Goal: Task Accomplishment & Management: Complete application form

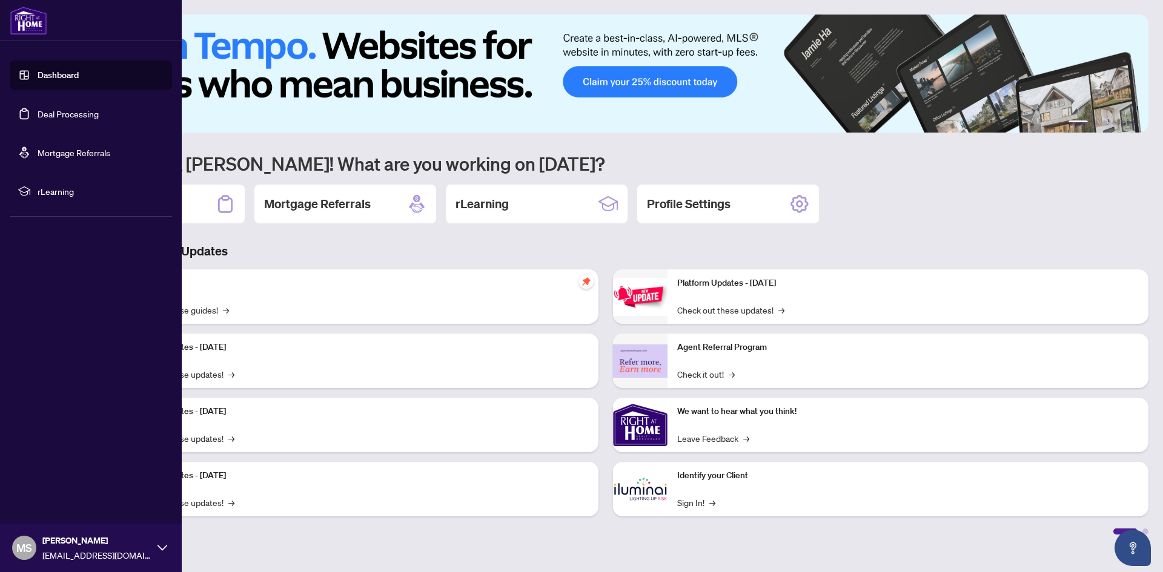
click at [38, 108] on link "Deal Processing" at bounding box center [68, 113] width 61 height 11
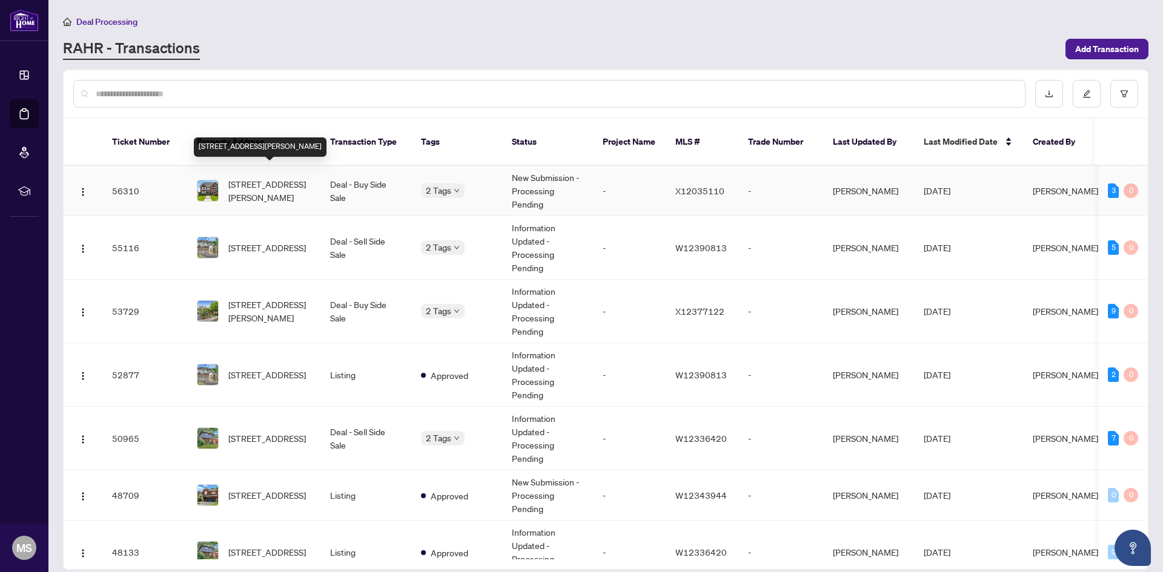
click at [263, 182] on span "[STREET_ADDRESS][PERSON_NAME]" at bounding box center [269, 190] width 82 height 27
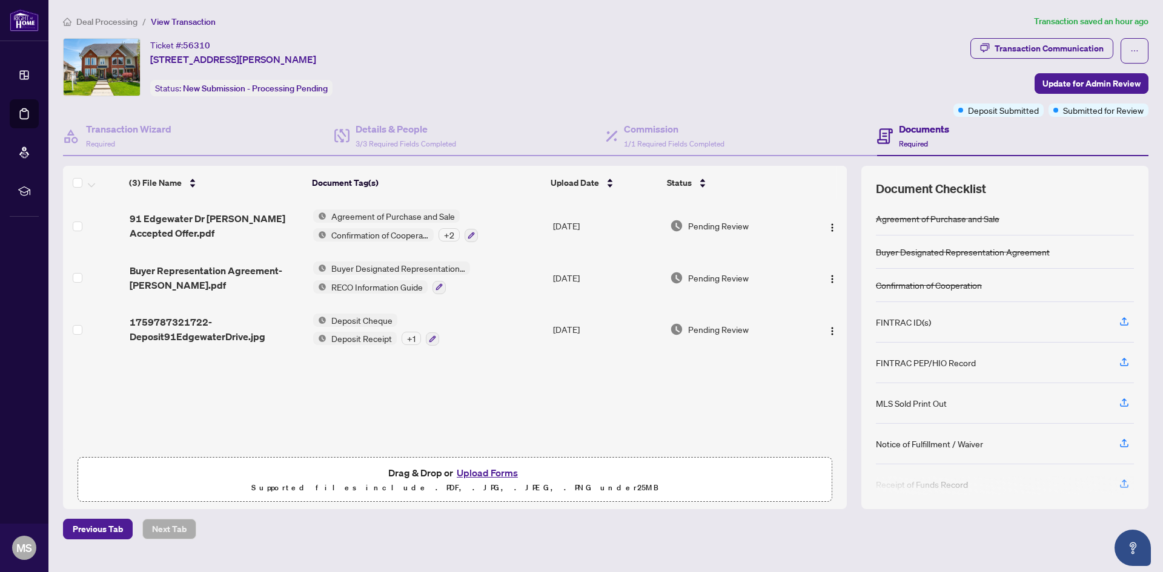
click at [475, 471] on button "Upload Forms" at bounding box center [487, 473] width 68 height 16
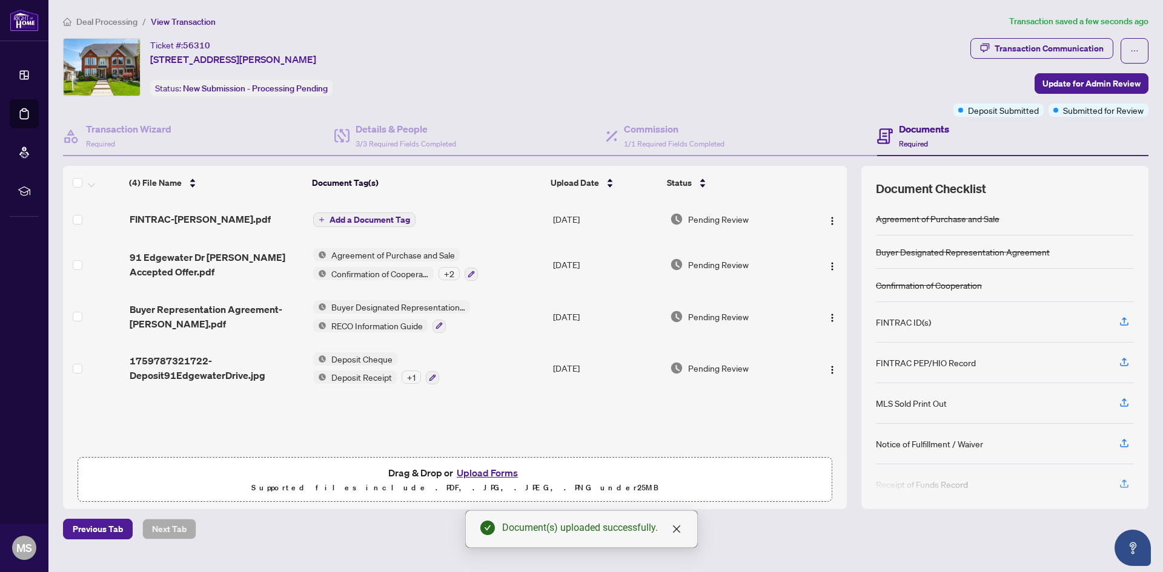
click at [364, 222] on span "Add a Document Tag" at bounding box center [369, 220] width 81 height 8
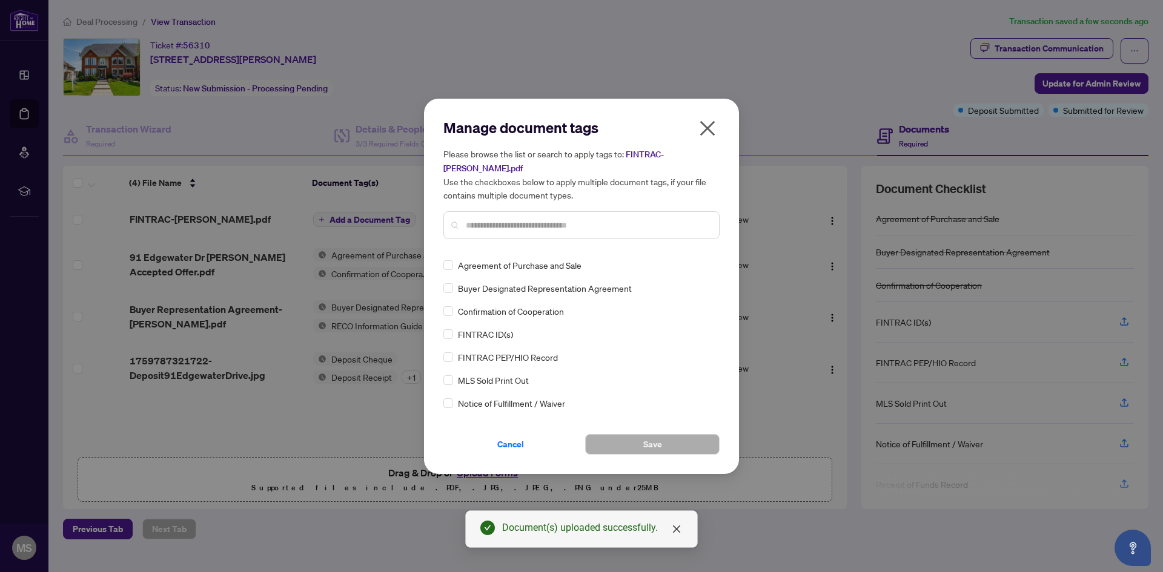
click at [503, 223] on input "text" at bounding box center [587, 225] width 243 height 13
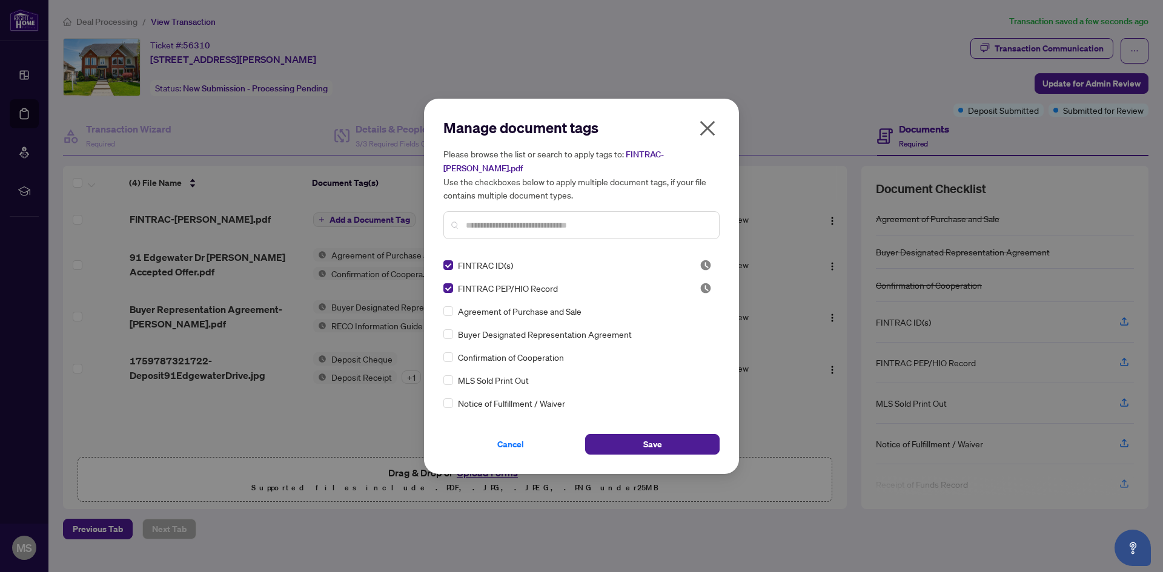
click at [501, 228] on input "text" at bounding box center [587, 225] width 243 height 13
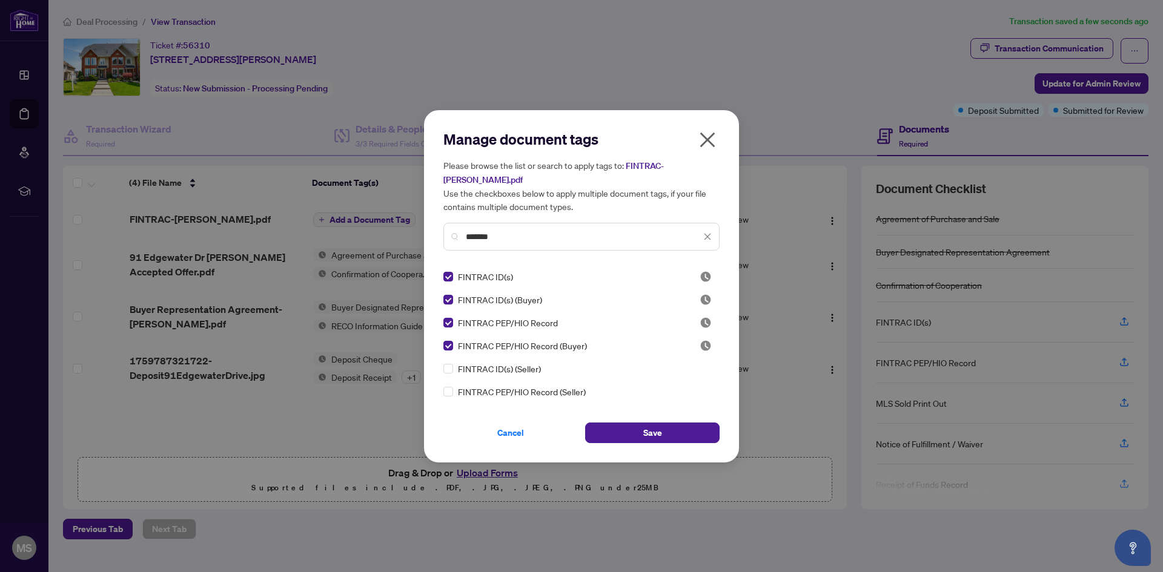
drag, startPoint x: 487, startPoint y: 242, endPoint x: 462, endPoint y: 242, distance: 24.8
click at [462, 242] on div "*******" at bounding box center [581, 237] width 276 height 28
type input "*******"
click at [643, 431] on span "Save" at bounding box center [652, 432] width 19 height 19
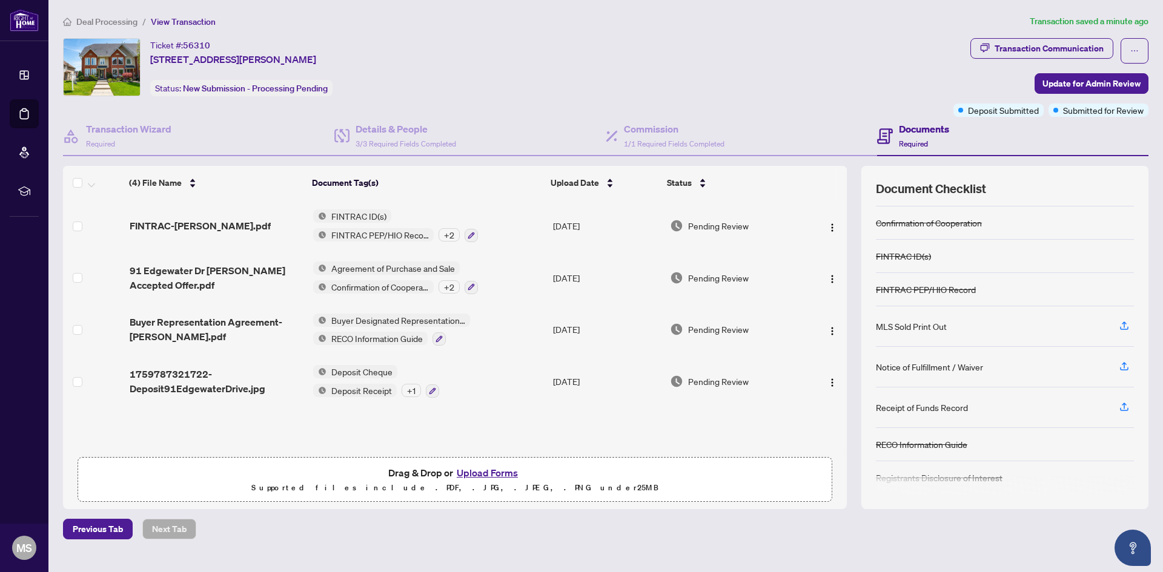
scroll to position [67, 0]
click at [468, 471] on button "Upload Forms" at bounding box center [487, 473] width 68 height 16
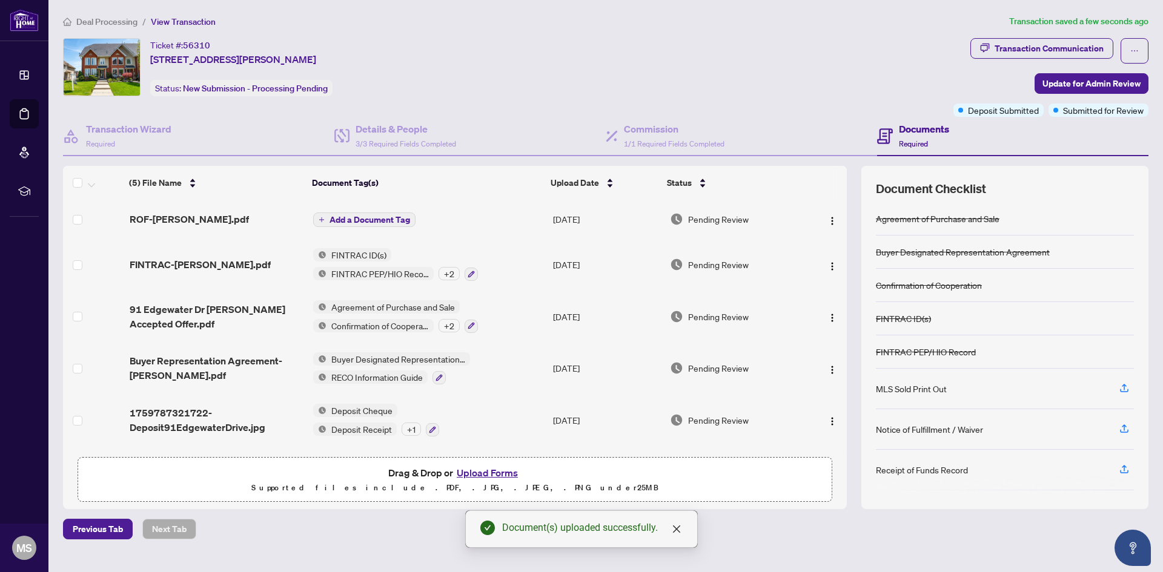
click at [374, 223] on span "Add a Document Tag" at bounding box center [369, 220] width 81 height 8
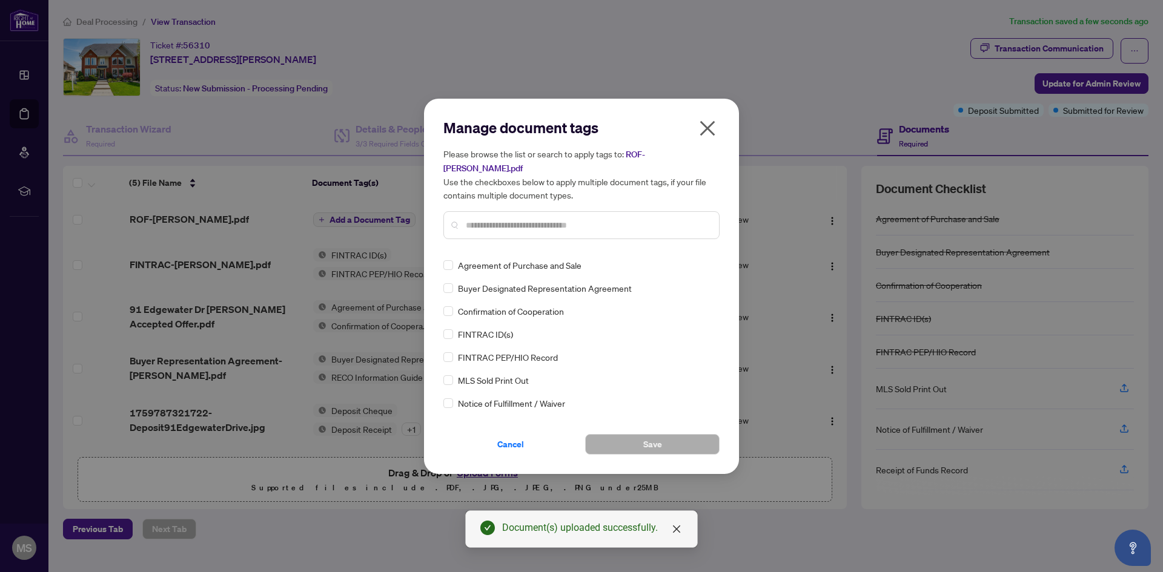
click at [506, 219] on input "text" at bounding box center [587, 225] width 243 height 13
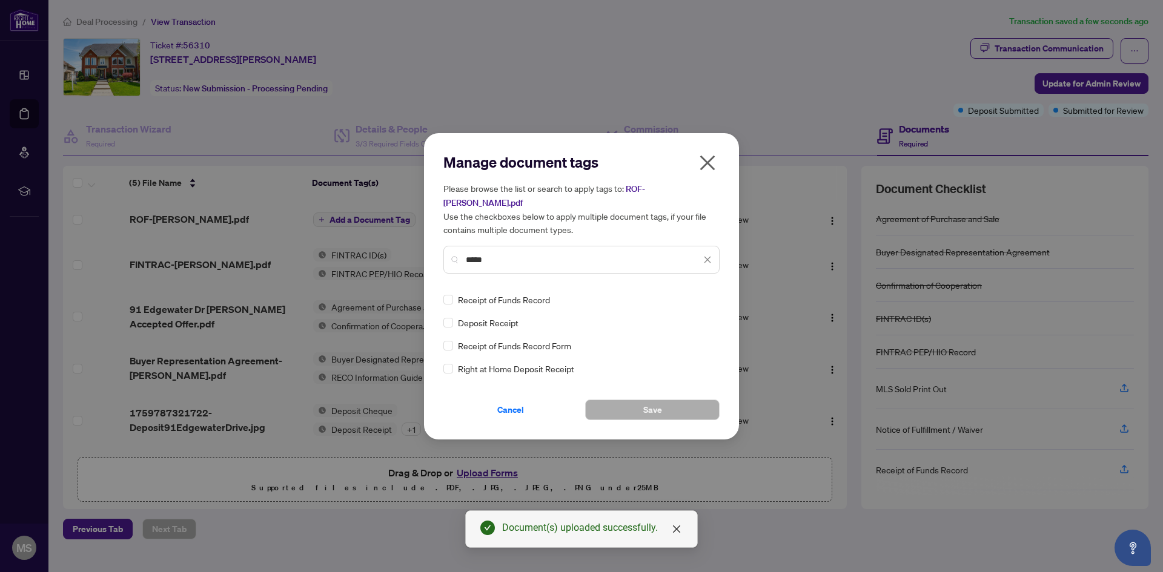
type input "*****"
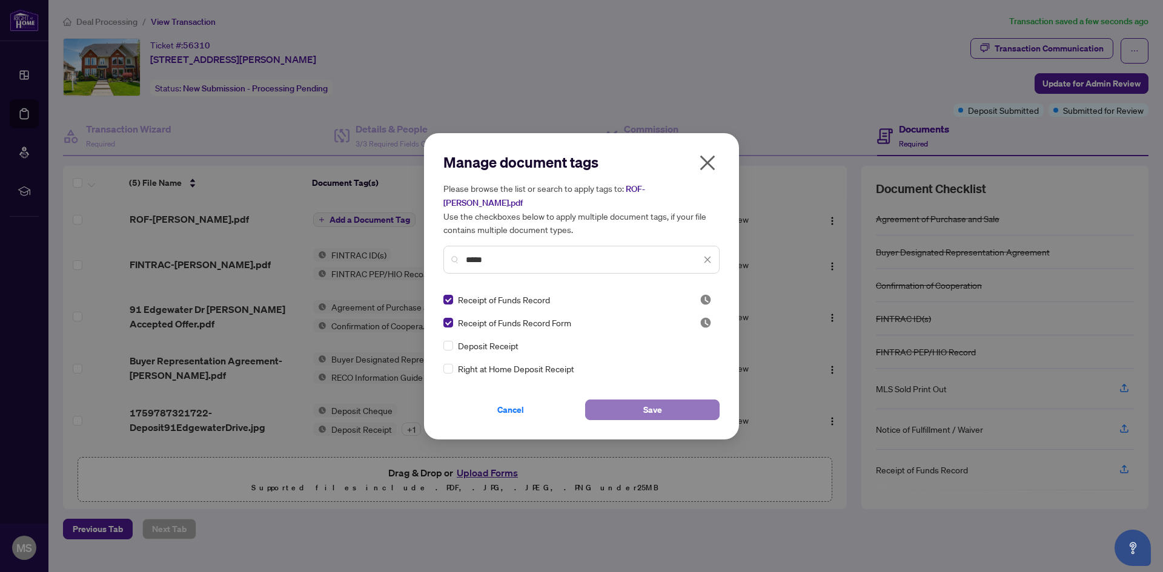
click at [673, 409] on button "Save" at bounding box center [652, 410] width 134 height 21
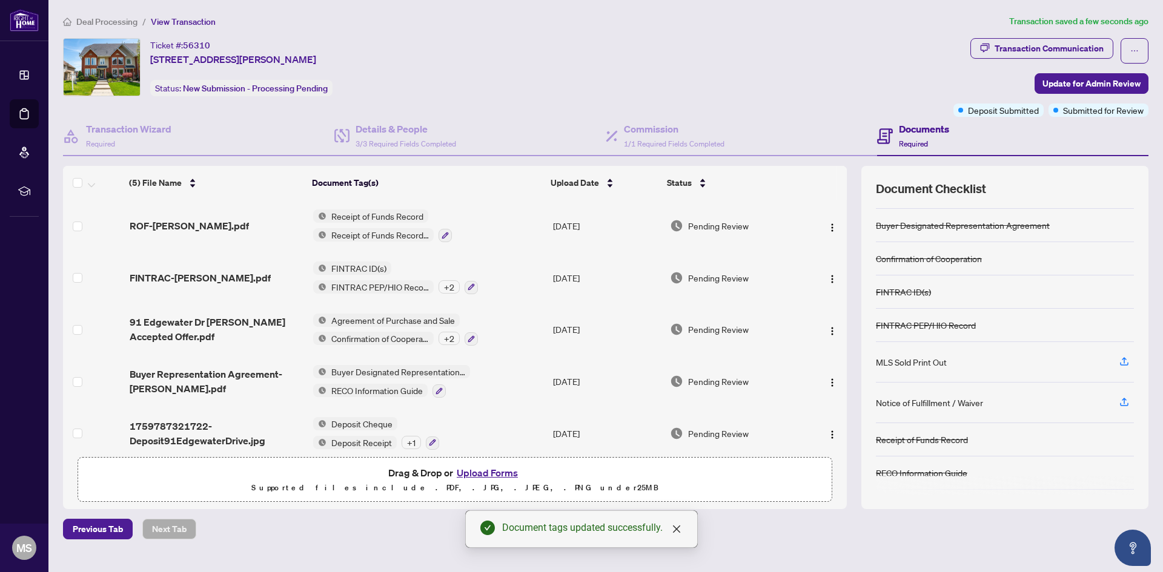
scroll to position [0, 0]
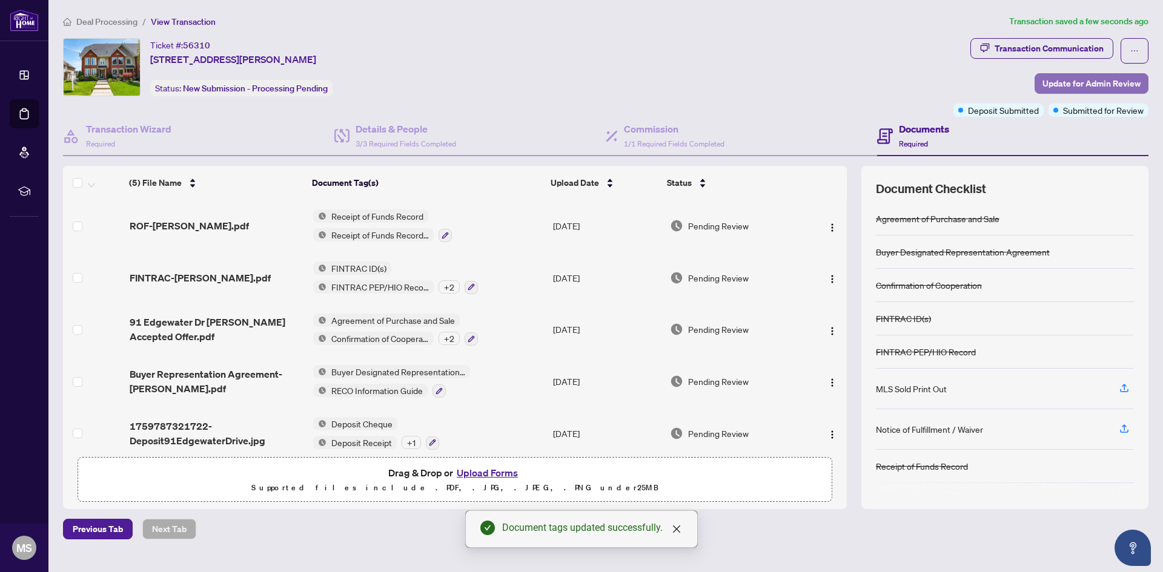
click at [1064, 82] on span "Update for Admin Review" at bounding box center [1091, 83] width 98 height 19
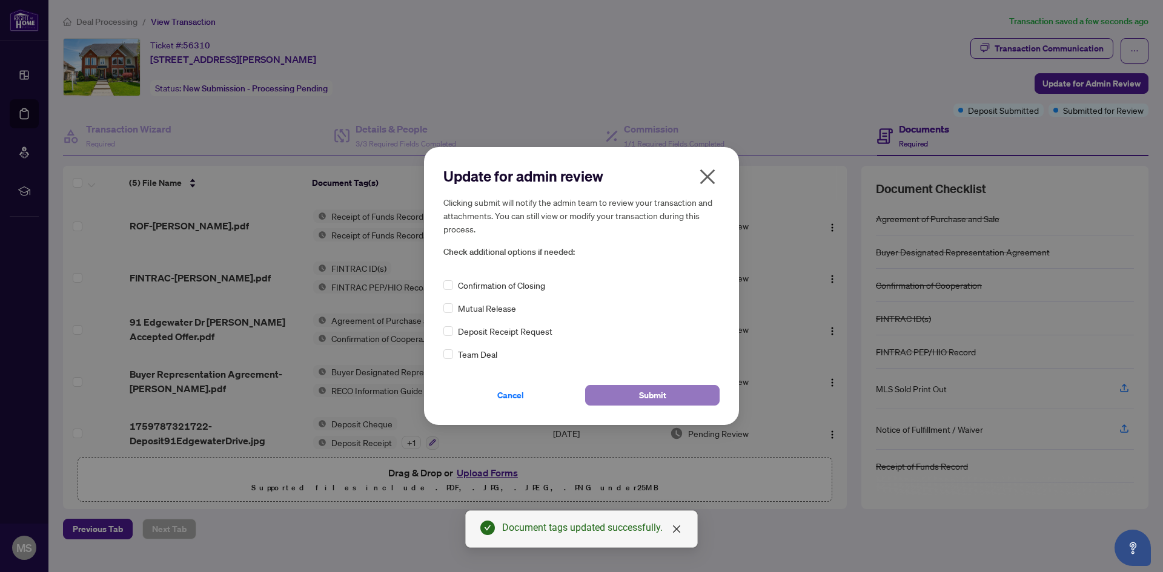
click at [661, 390] on span "Submit" at bounding box center [652, 395] width 27 height 19
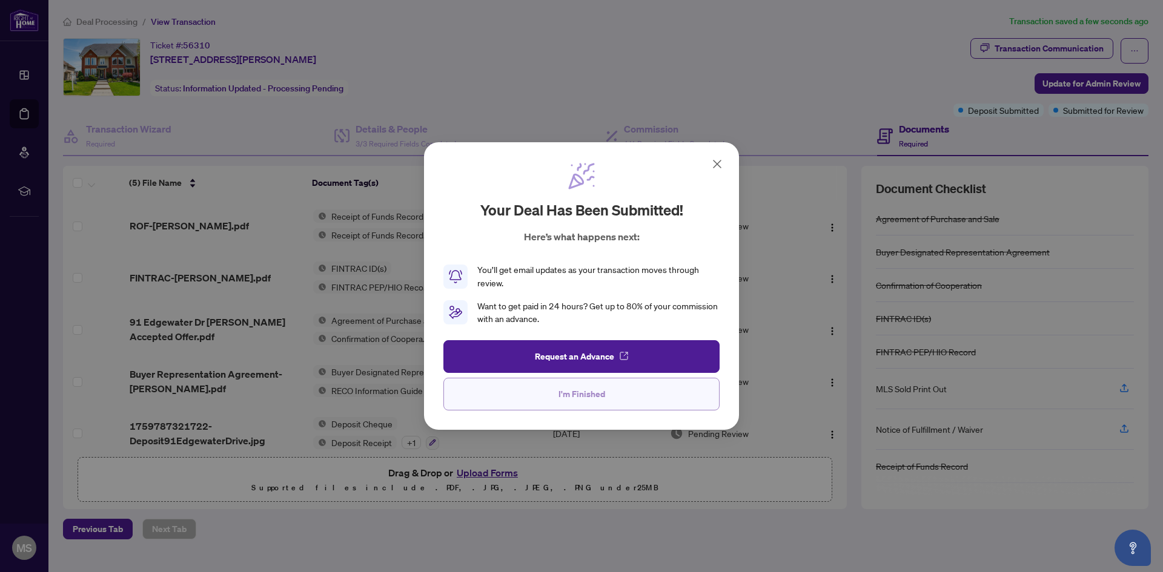
click at [624, 389] on button "I'm Finished" at bounding box center [581, 394] width 276 height 33
